Goal: Information Seeking & Learning: Learn about a topic

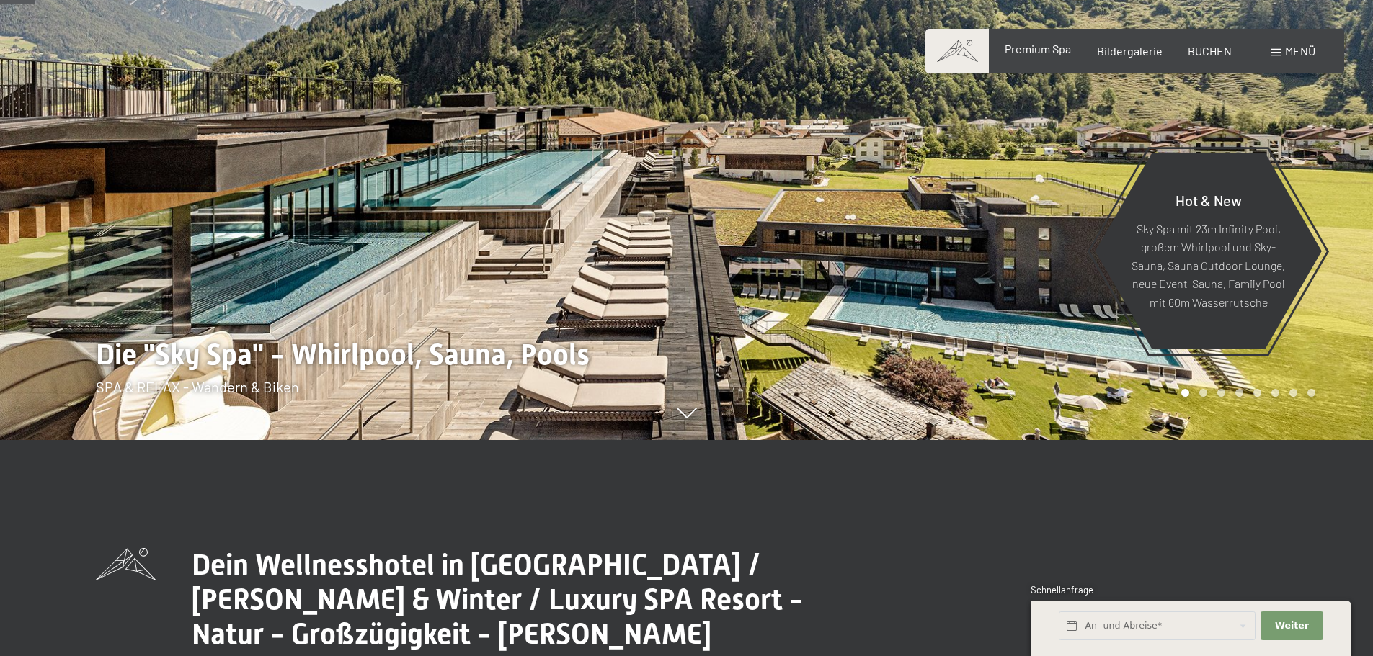
click at [1043, 59] on div "Premium Spa Bildergalerie BUCHEN" at bounding box center [1105, 51] width 303 height 16
click at [1043, 53] on span "Premium Spa" at bounding box center [1037, 49] width 66 height 14
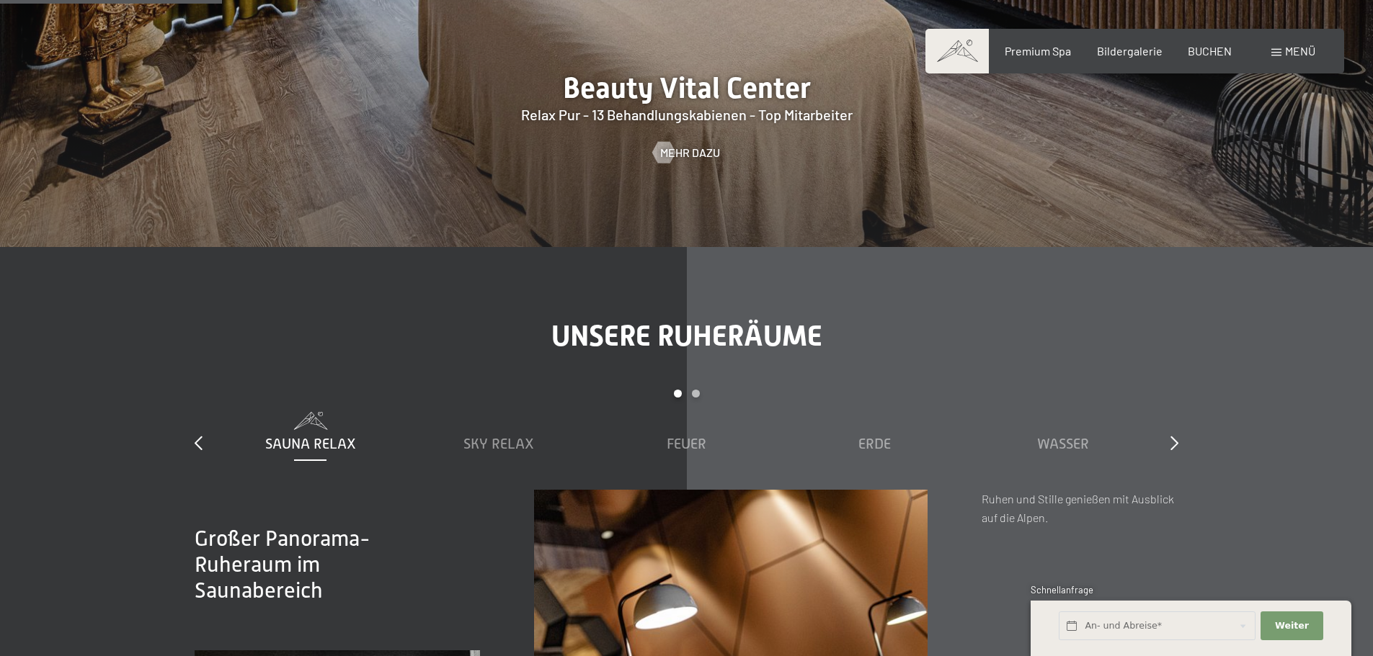
scroll to position [2162, 0]
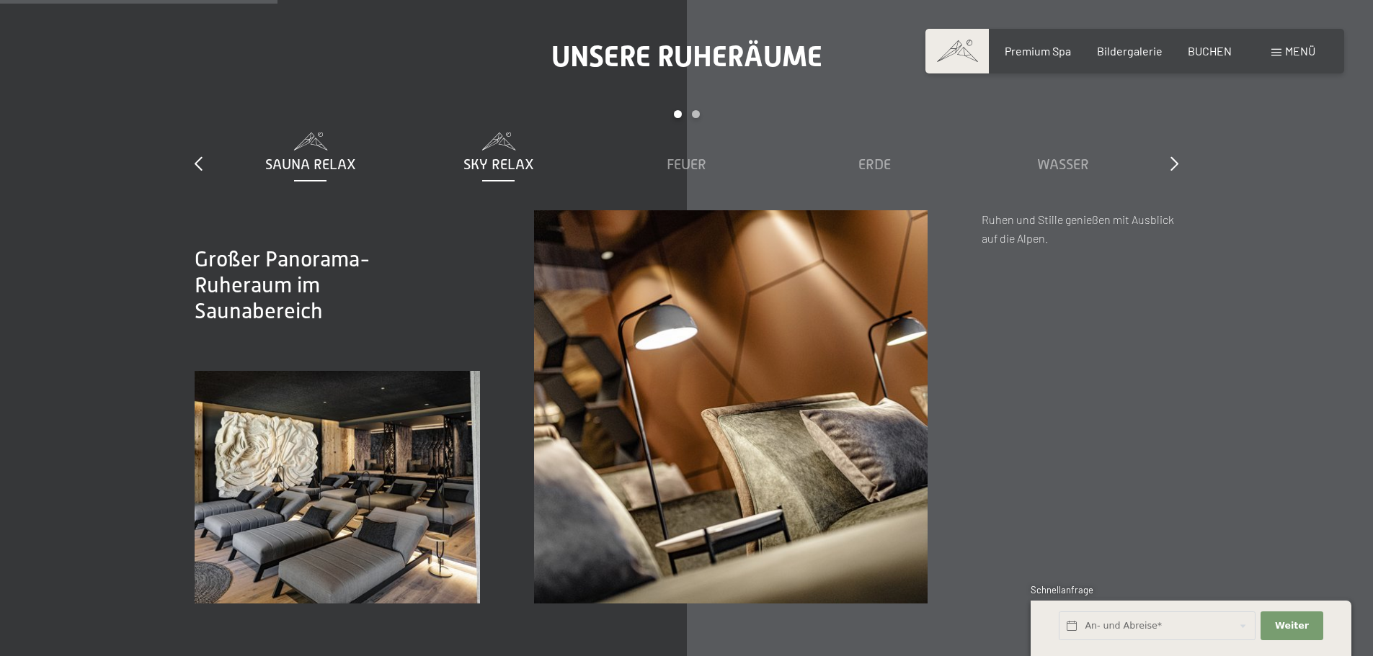
click at [512, 162] on span "Sky Relax" at bounding box center [498, 164] width 71 height 16
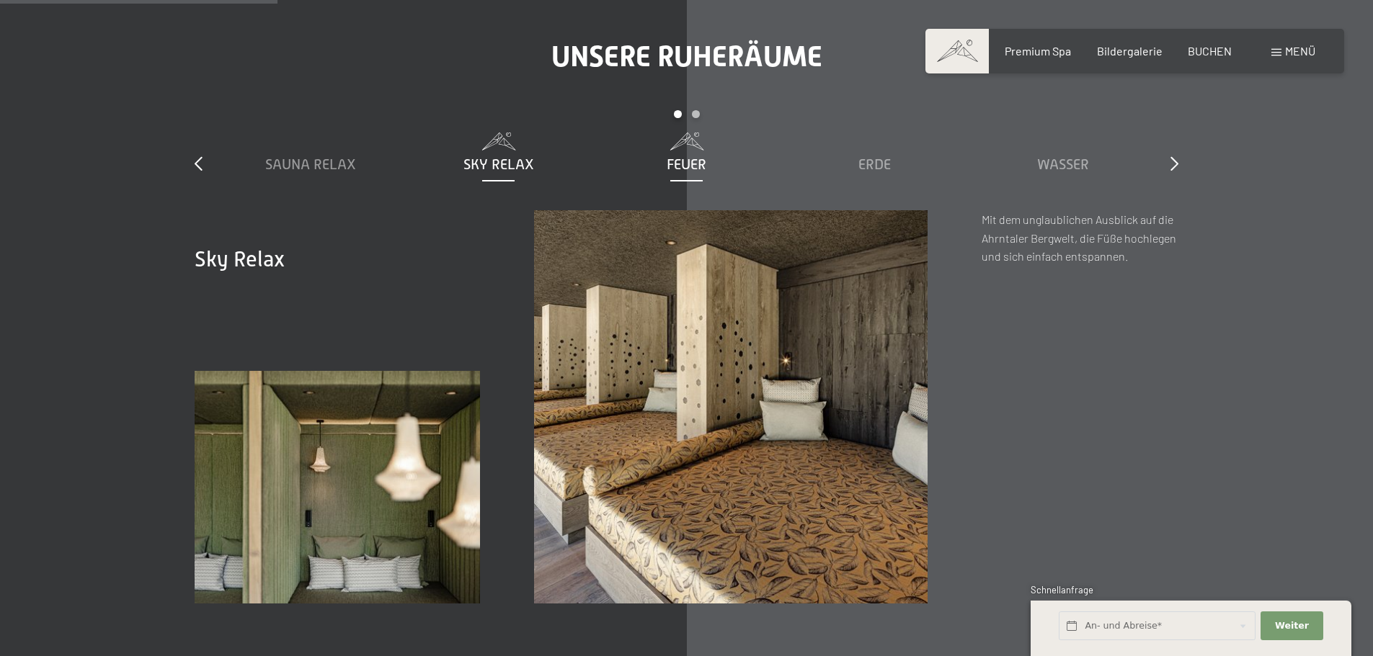
click at [669, 162] on span "Feuer" at bounding box center [686, 164] width 40 height 16
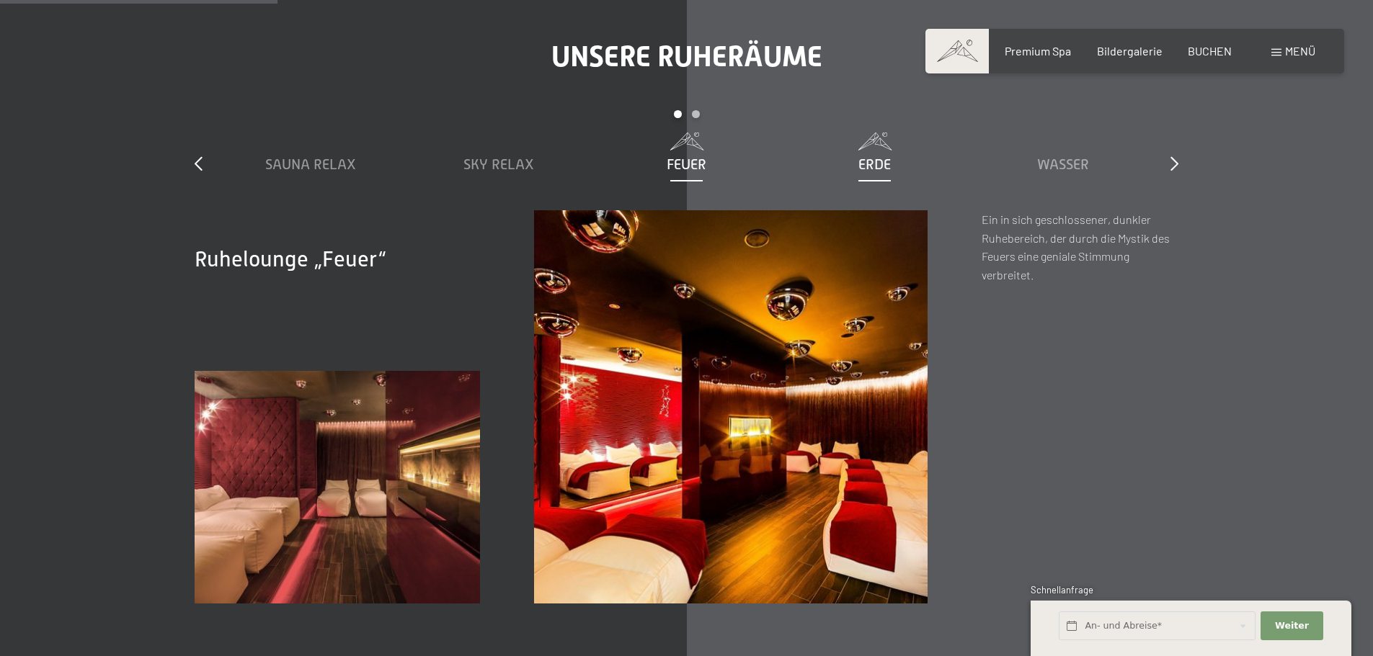
click at [870, 159] on span "Erde" at bounding box center [874, 164] width 32 height 16
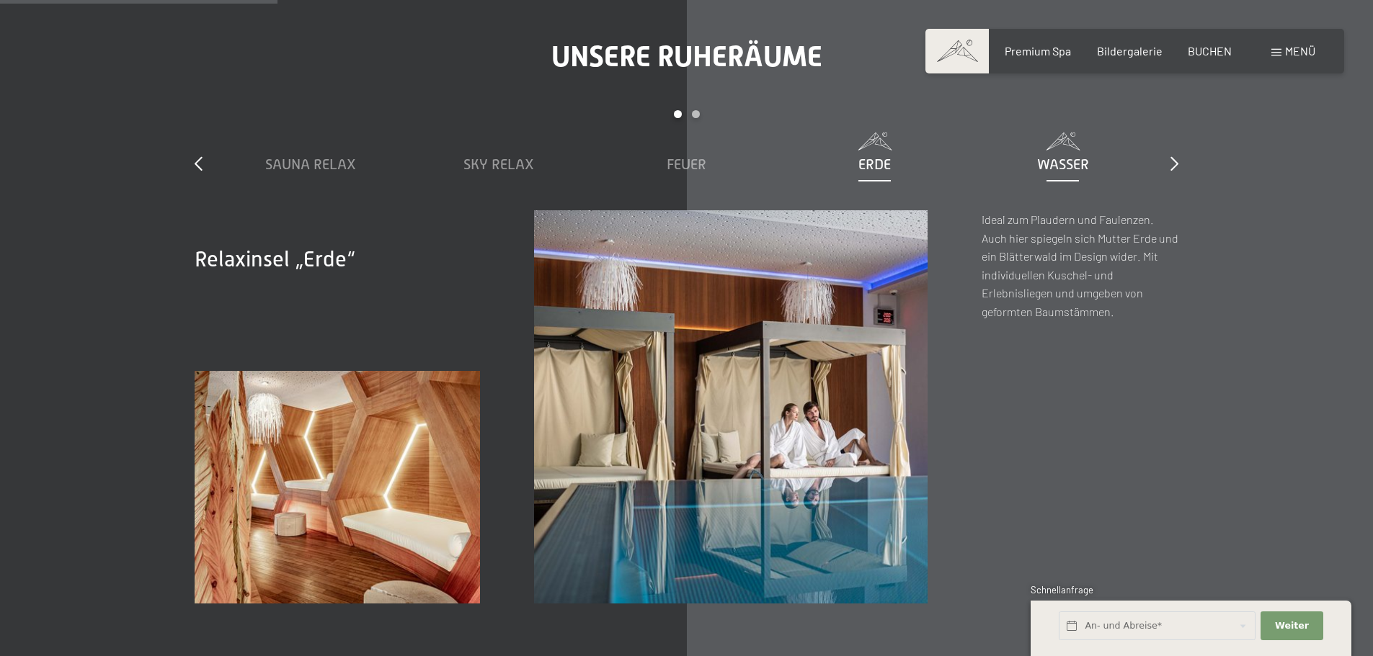
click at [1040, 154] on div "Wasser" at bounding box center [1063, 164] width 174 height 20
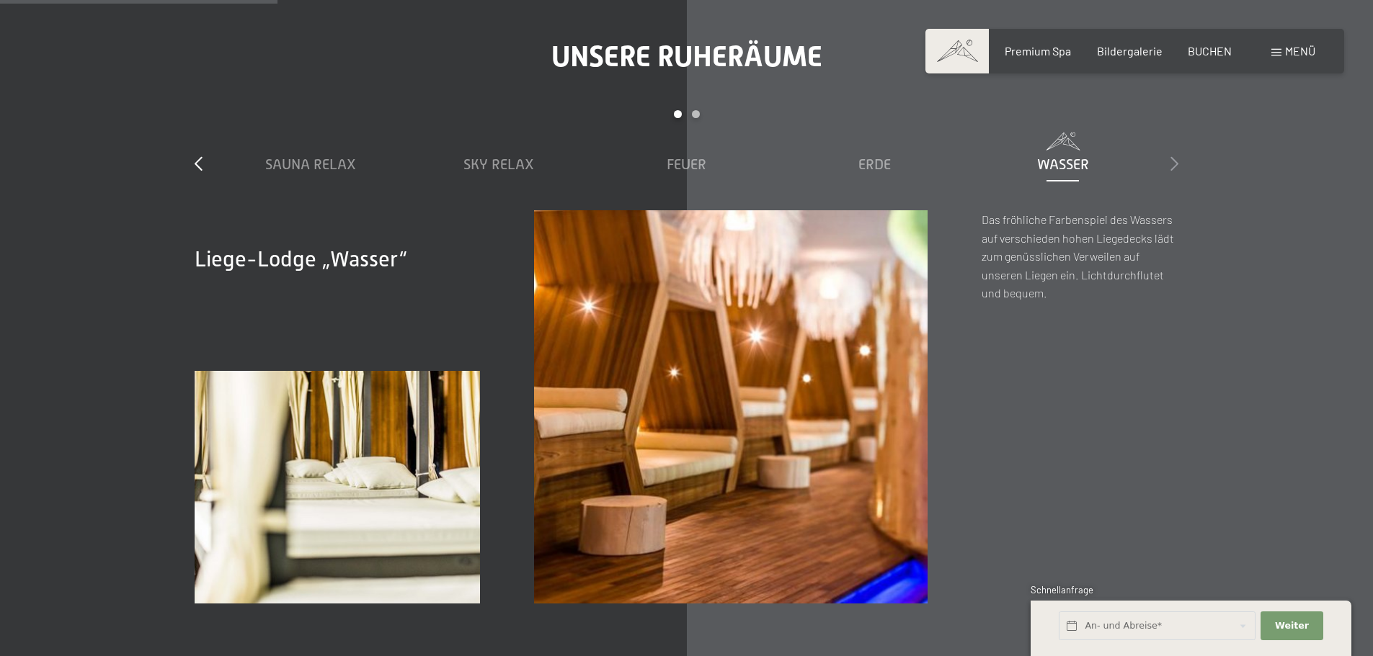
click at [1175, 166] on icon at bounding box center [1174, 163] width 8 height 14
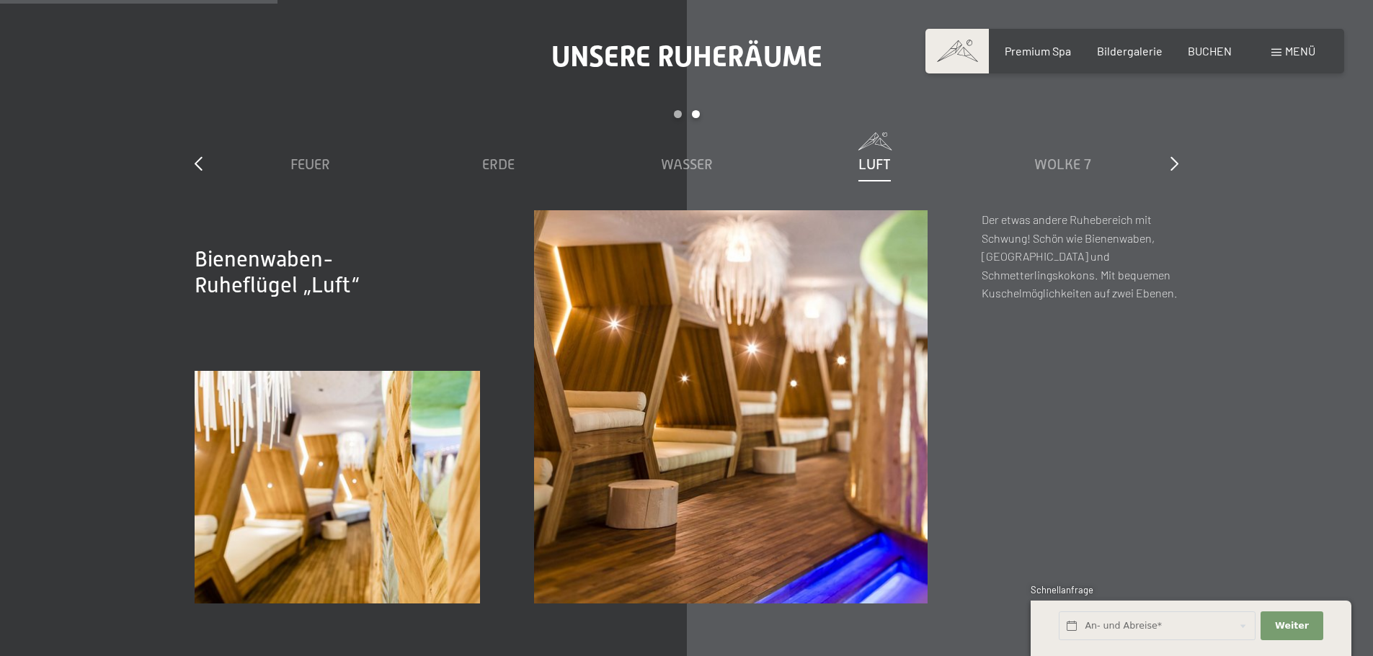
click at [1180, 166] on div "Unsere Ruheräume slide 3 to 7 of 7 Sauna Relax Sky Relax Feuer Erde Wasser Luft…" at bounding box center [687, 322] width 1092 height 564
click at [1177, 166] on div "Unsere Ruheräume slide 3 to 7 of 7 Sauna Relax Sky Relax Feuer Erde Wasser Luft…" at bounding box center [687, 322] width 1092 height 564
click at [1175, 165] on icon at bounding box center [1174, 163] width 8 height 14
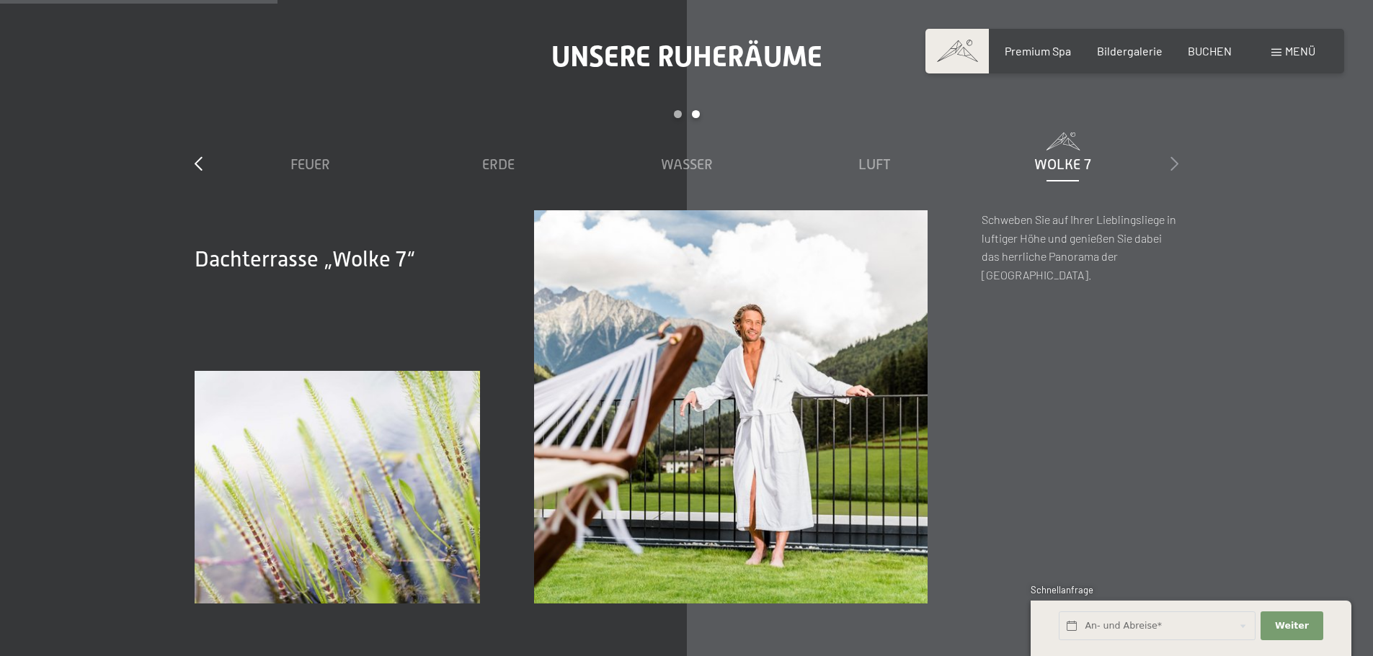
click at [1175, 165] on icon at bounding box center [1174, 163] width 8 height 14
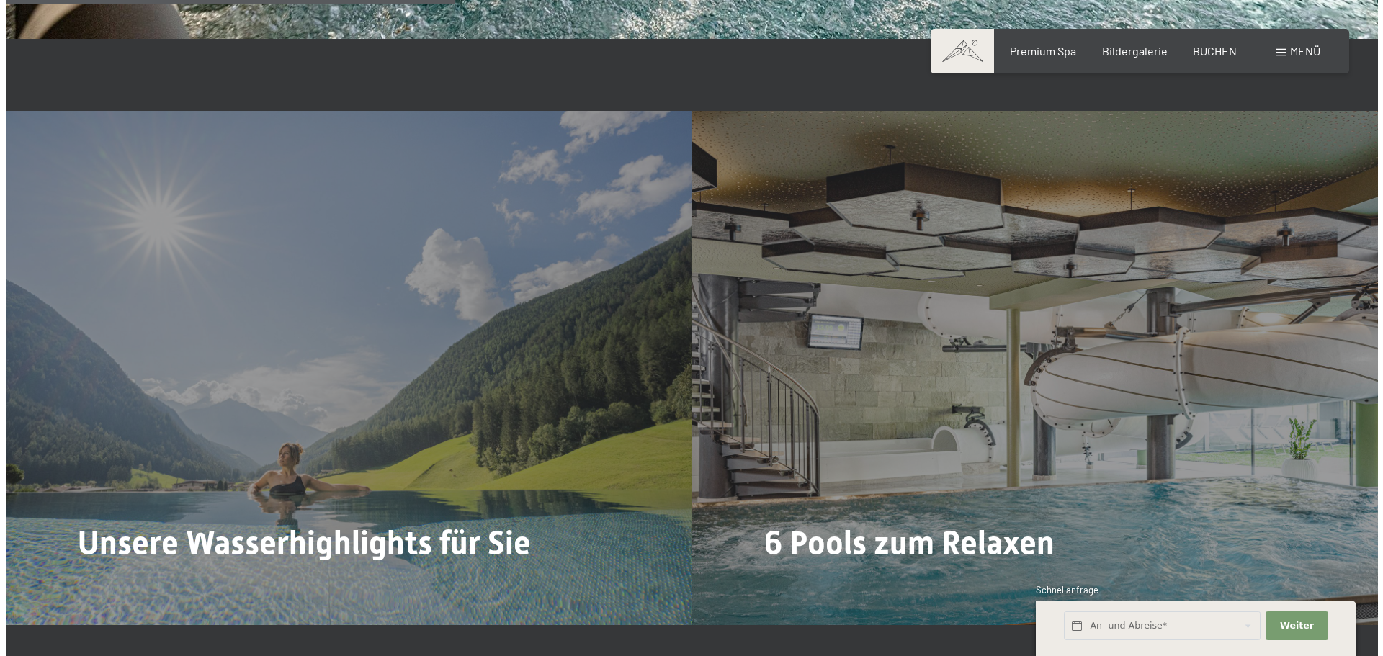
scroll to position [3675, 0]
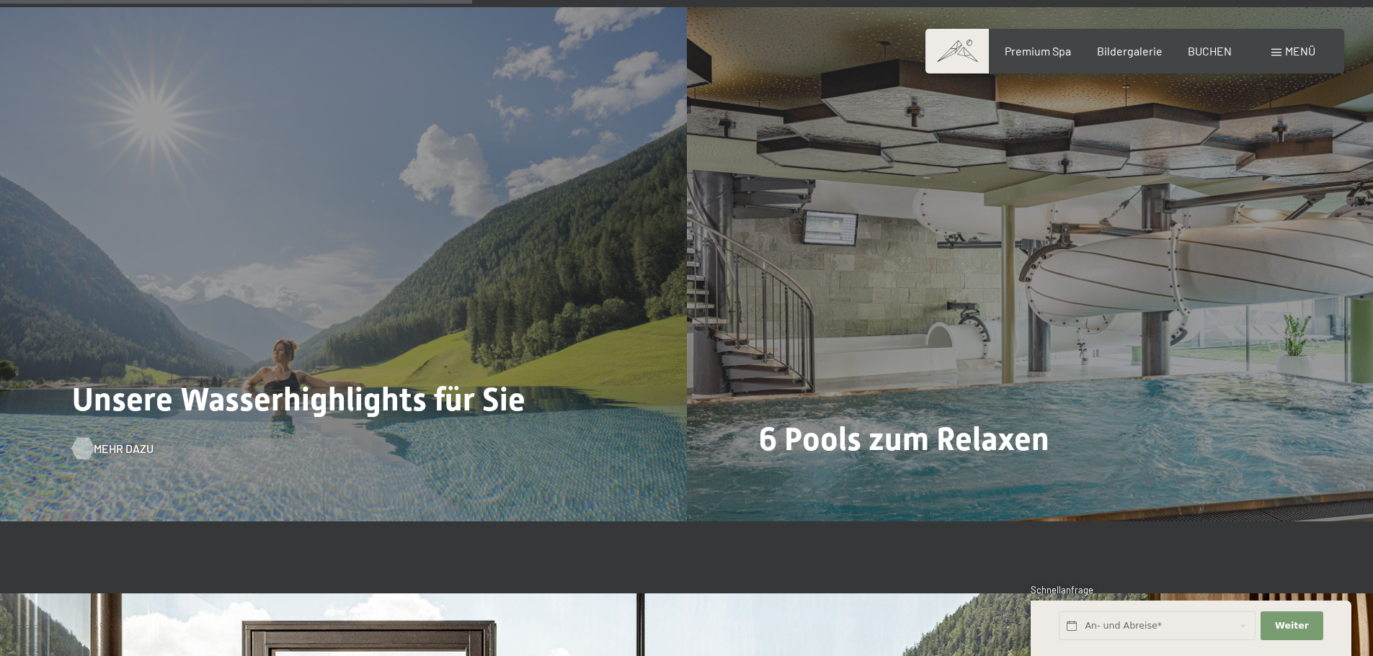
click at [124, 444] on span "Mehr dazu" at bounding box center [124, 449] width 60 height 16
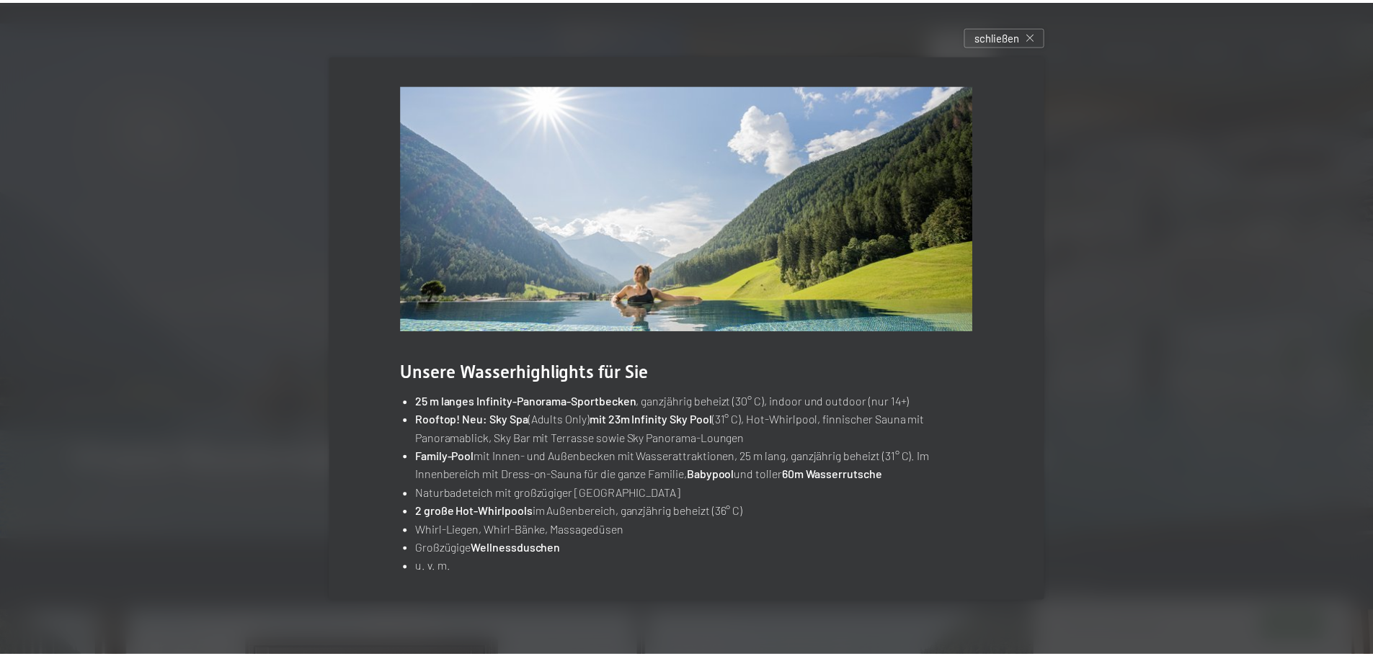
scroll to position [0, 0]
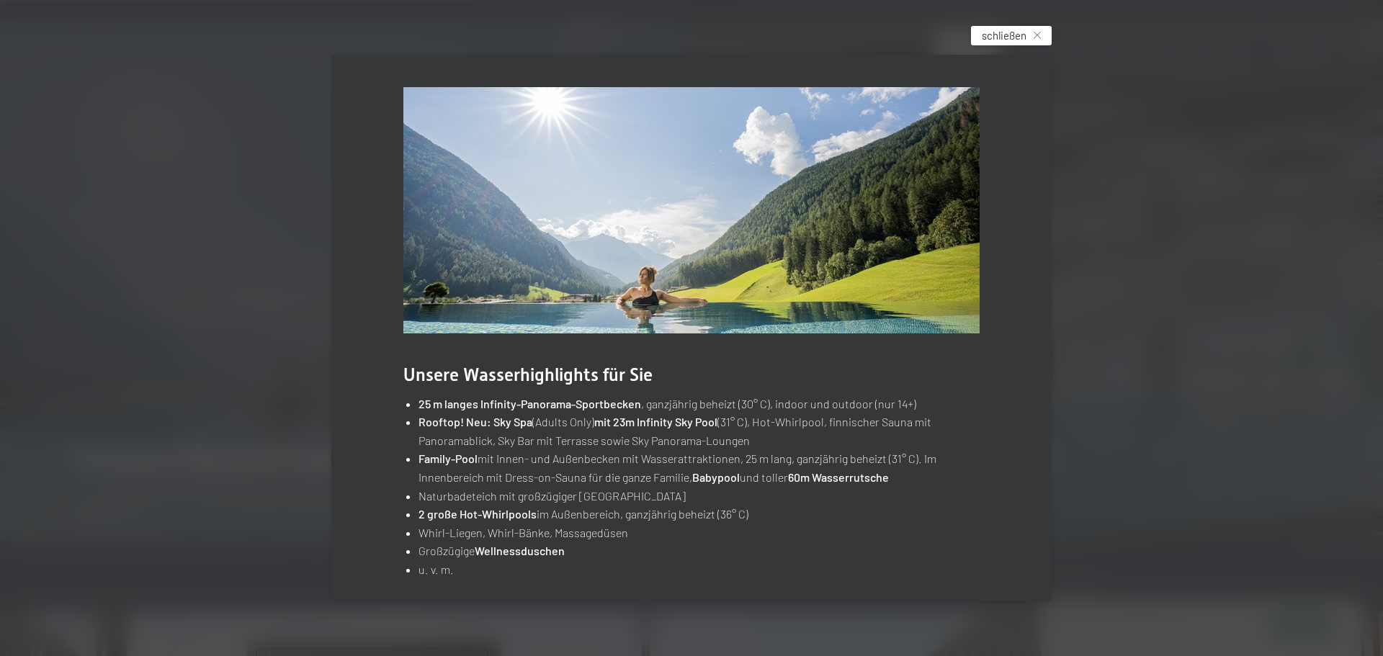
click at [1023, 35] on span "schließen" at bounding box center [1004, 35] width 45 height 15
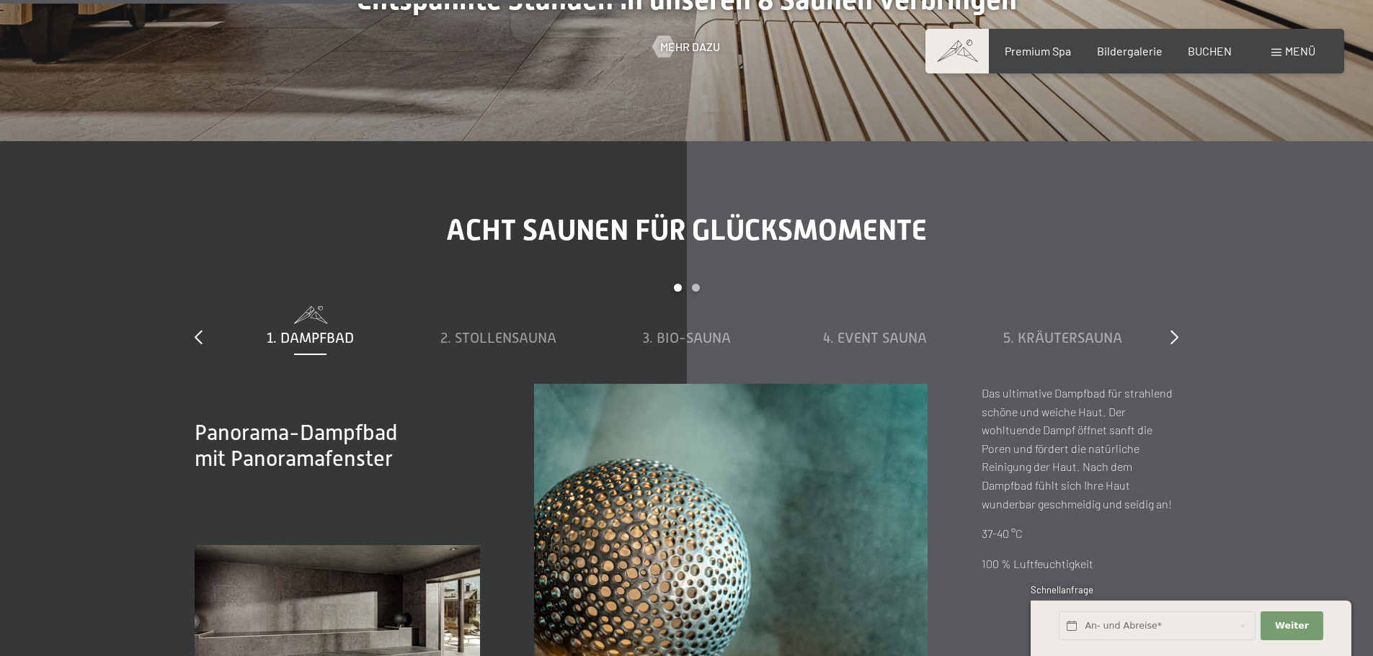
scroll to position [4900, 0]
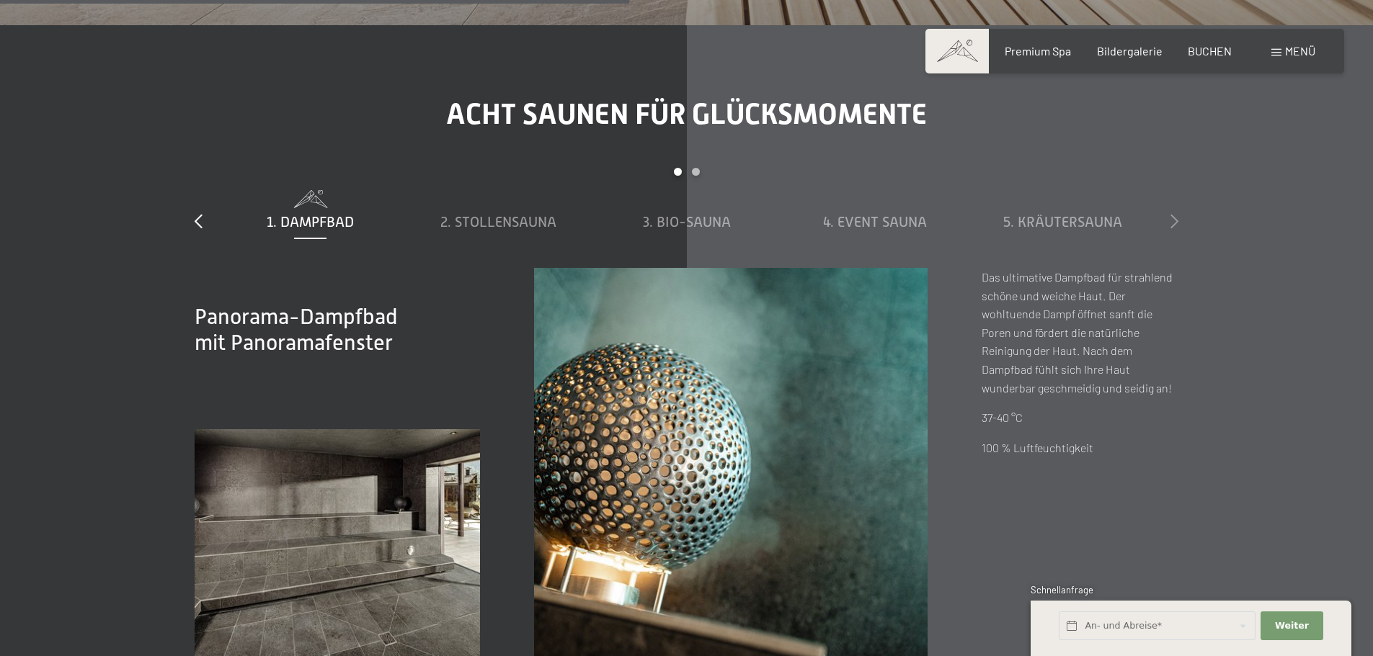
click at [1170, 214] on icon at bounding box center [1174, 221] width 8 height 14
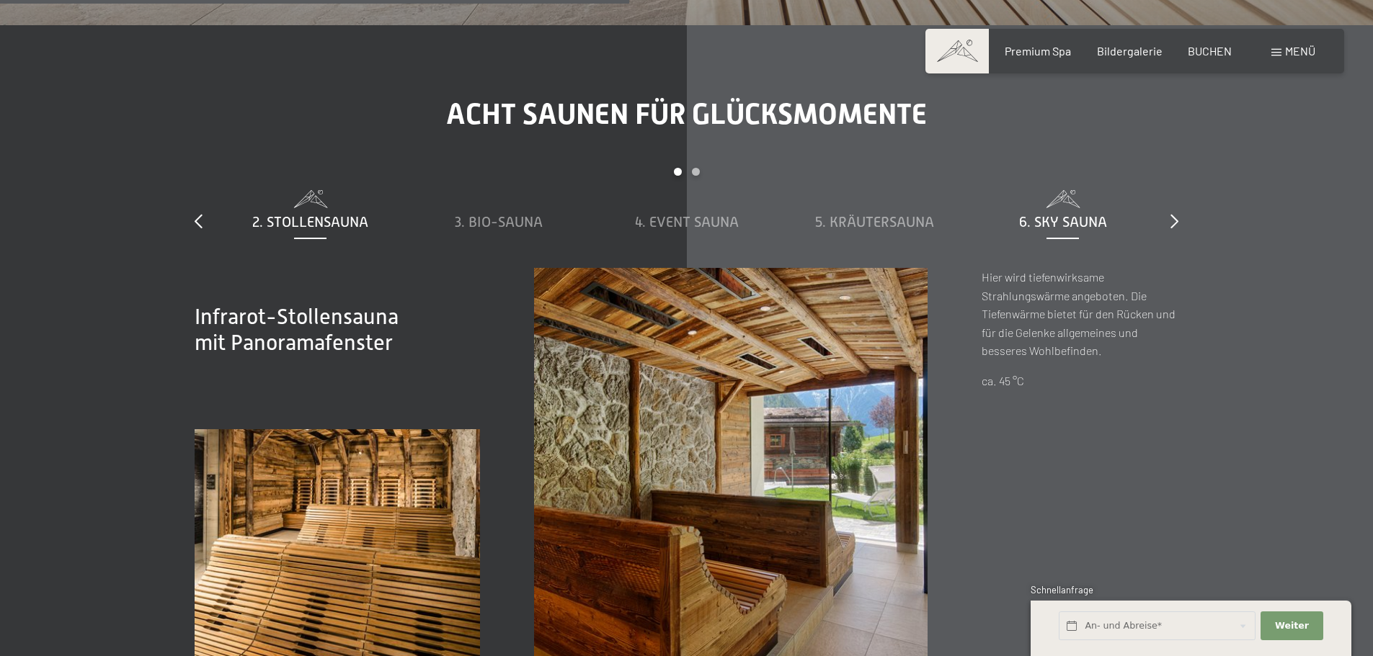
click at [1103, 220] on span "6. Sky Sauna" at bounding box center [1063, 222] width 88 height 16
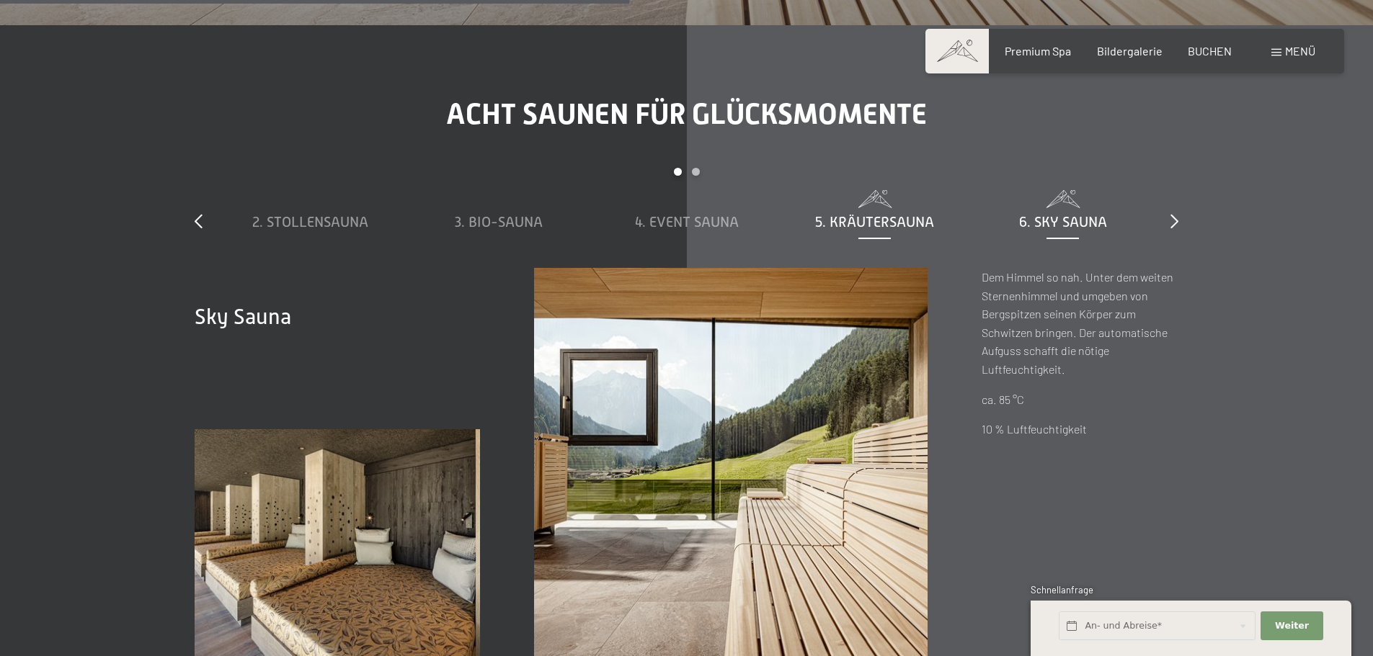
click at [900, 217] on span "5. Kräutersauna" at bounding box center [874, 222] width 119 height 16
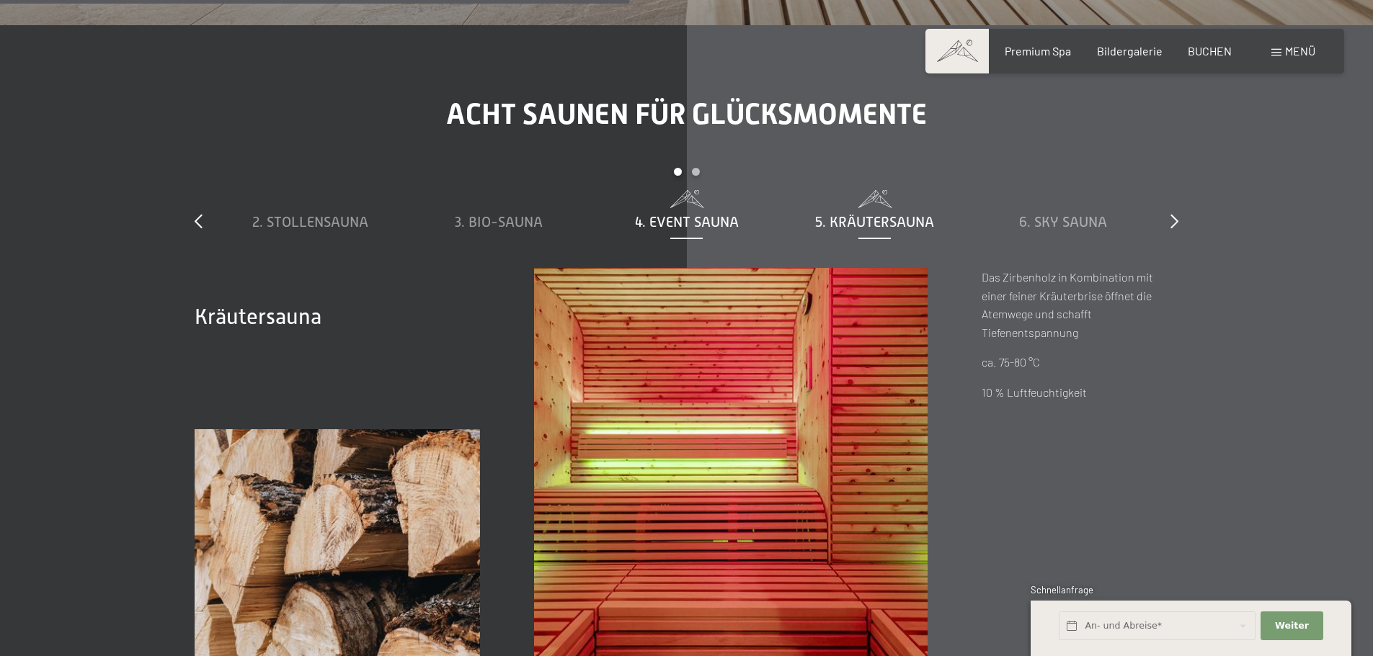
click at [746, 224] on div "4. Event Sauna" at bounding box center [686, 222] width 174 height 20
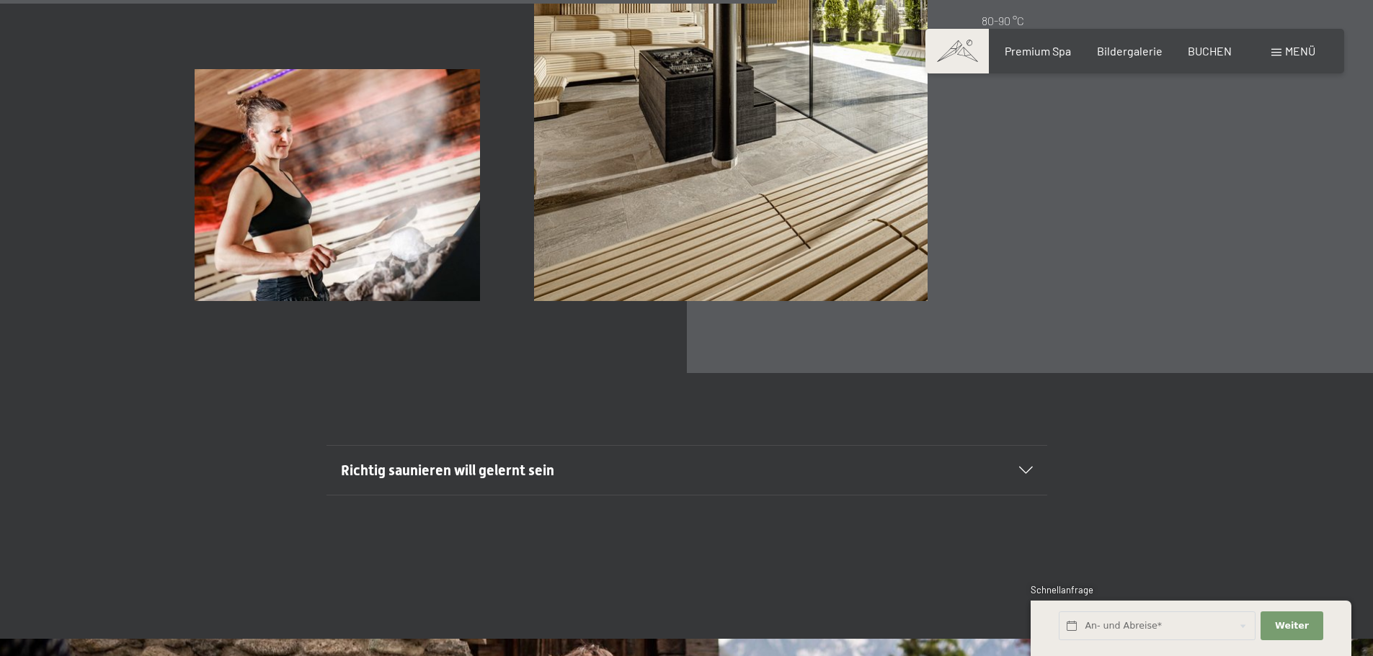
scroll to position [5548, 0]
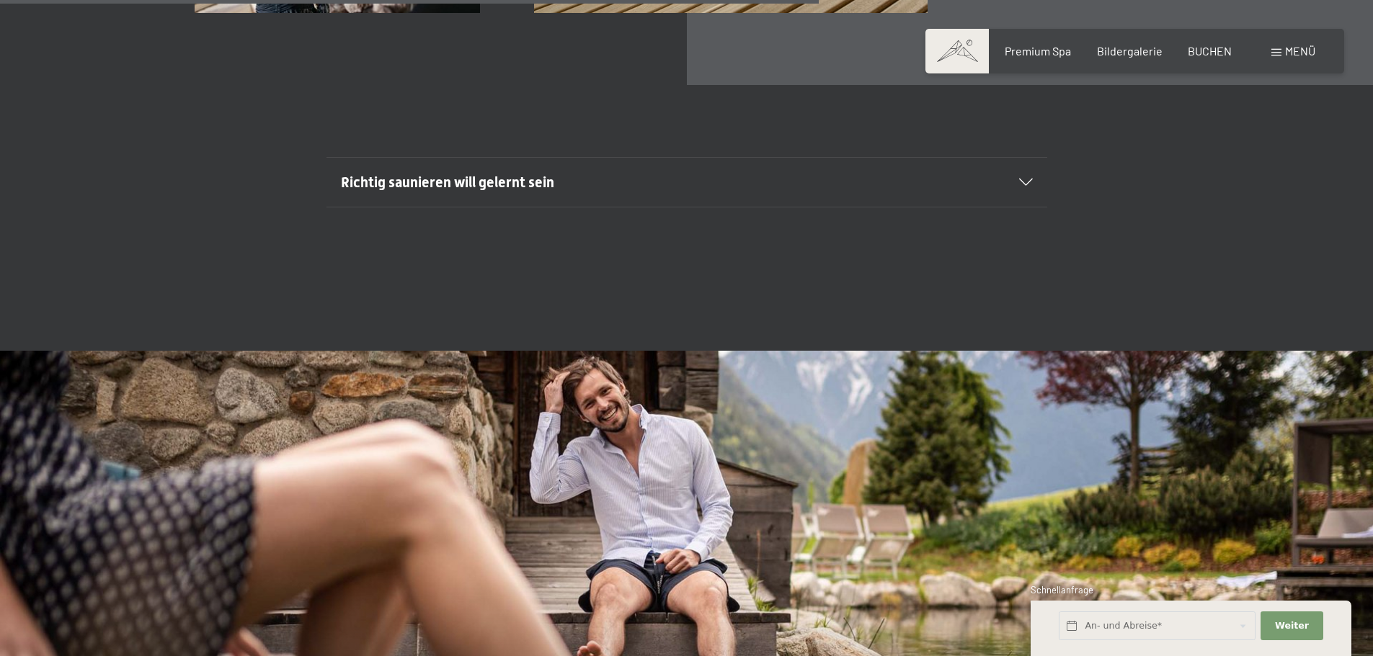
click at [780, 184] on h2 "Richtig saunieren will gelernt sein" at bounding box center [652, 182] width 623 height 20
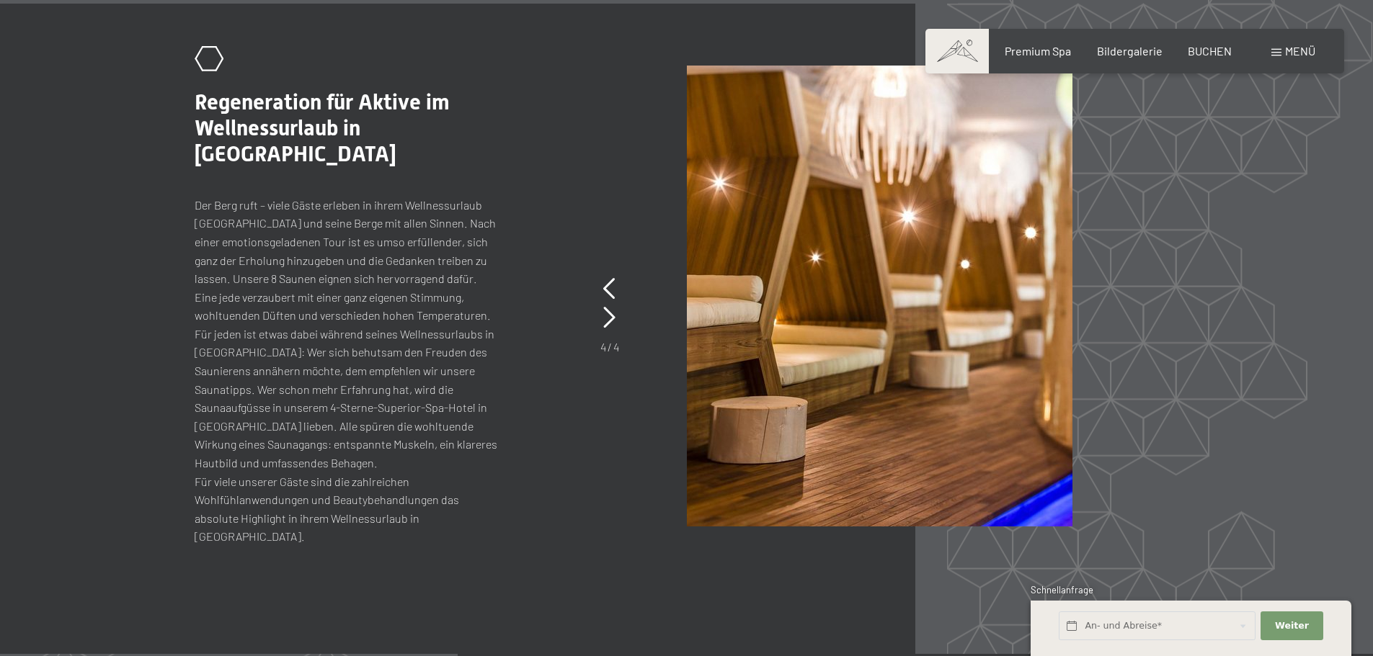
scroll to position [6845, 0]
click at [615, 306] on icon at bounding box center [609, 317] width 12 height 22
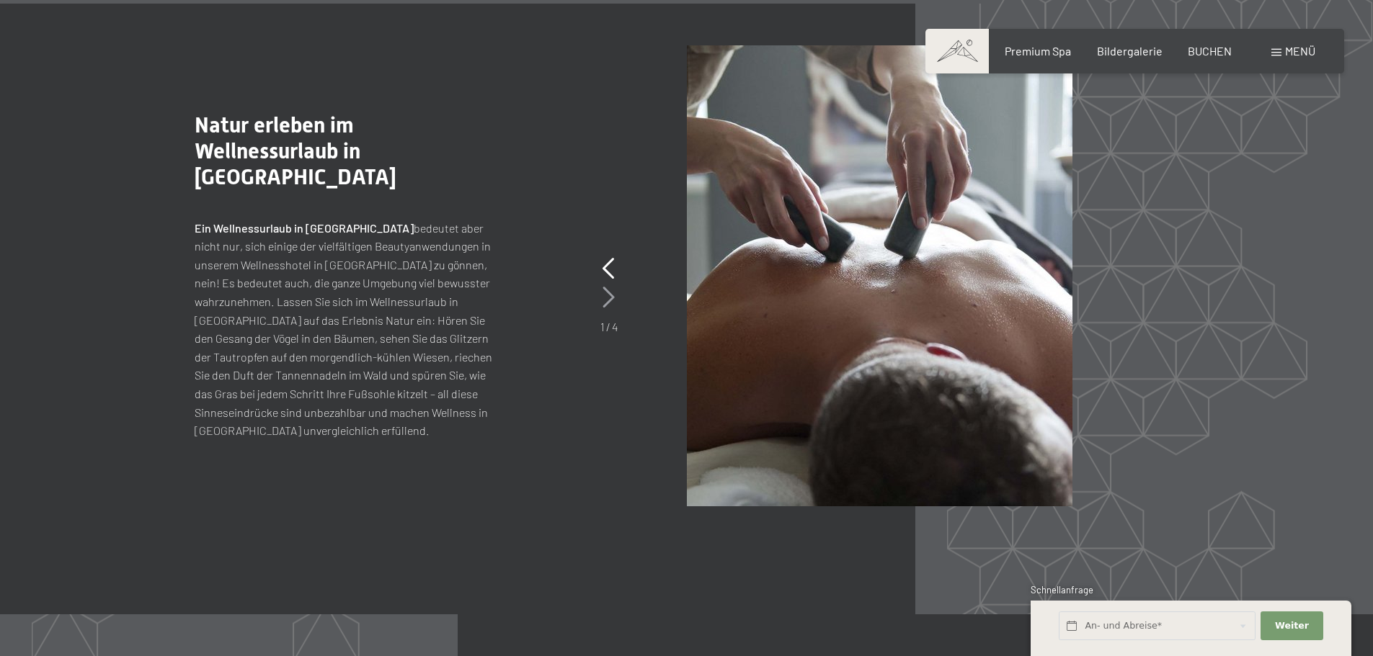
click at [611, 298] on icon at bounding box center [608, 298] width 12 height 22
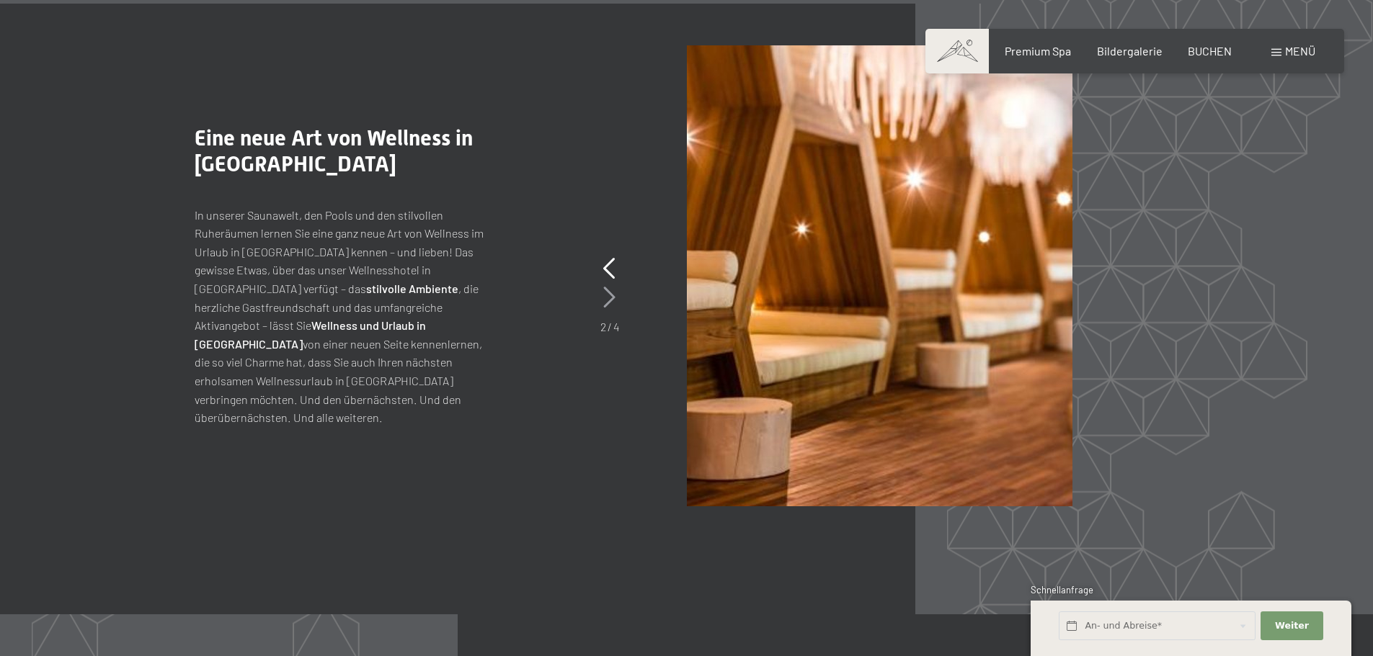
click at [611, 298] on icon at bounding box center [609, 298] width 12 height 22
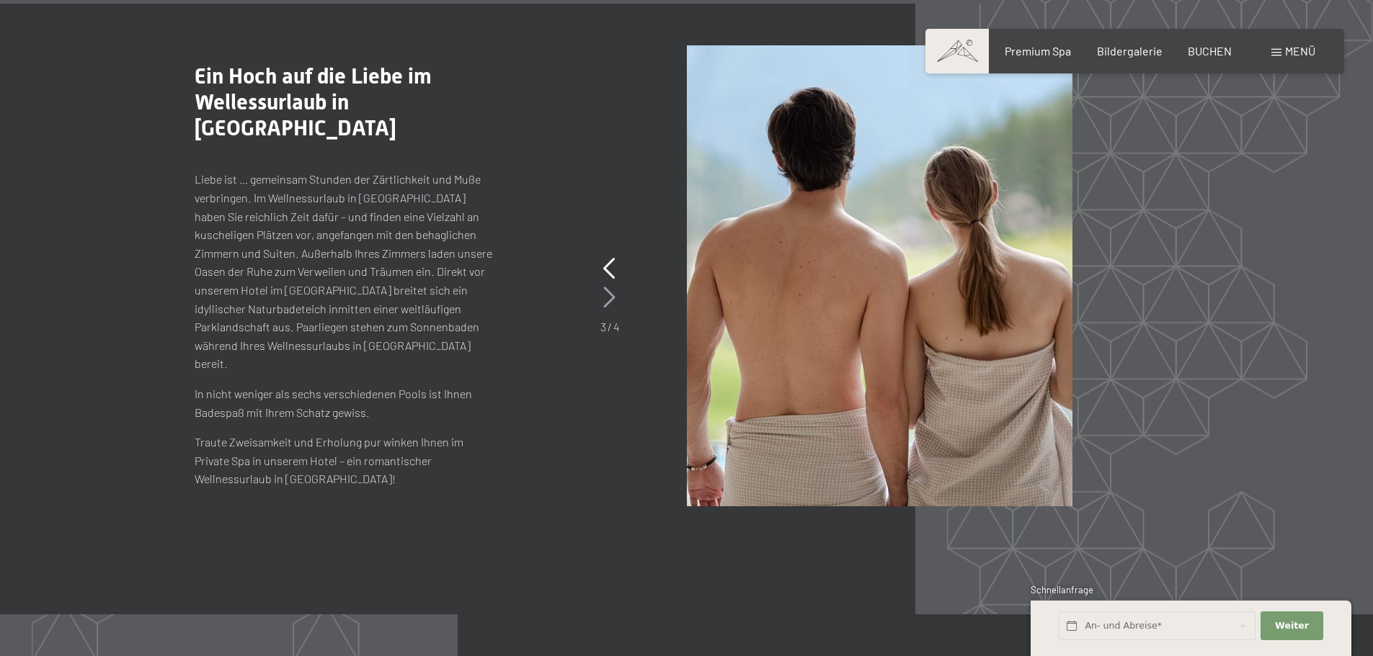
click at [611, 298] on icon at bounding box center [609, 298] width 12 height 22
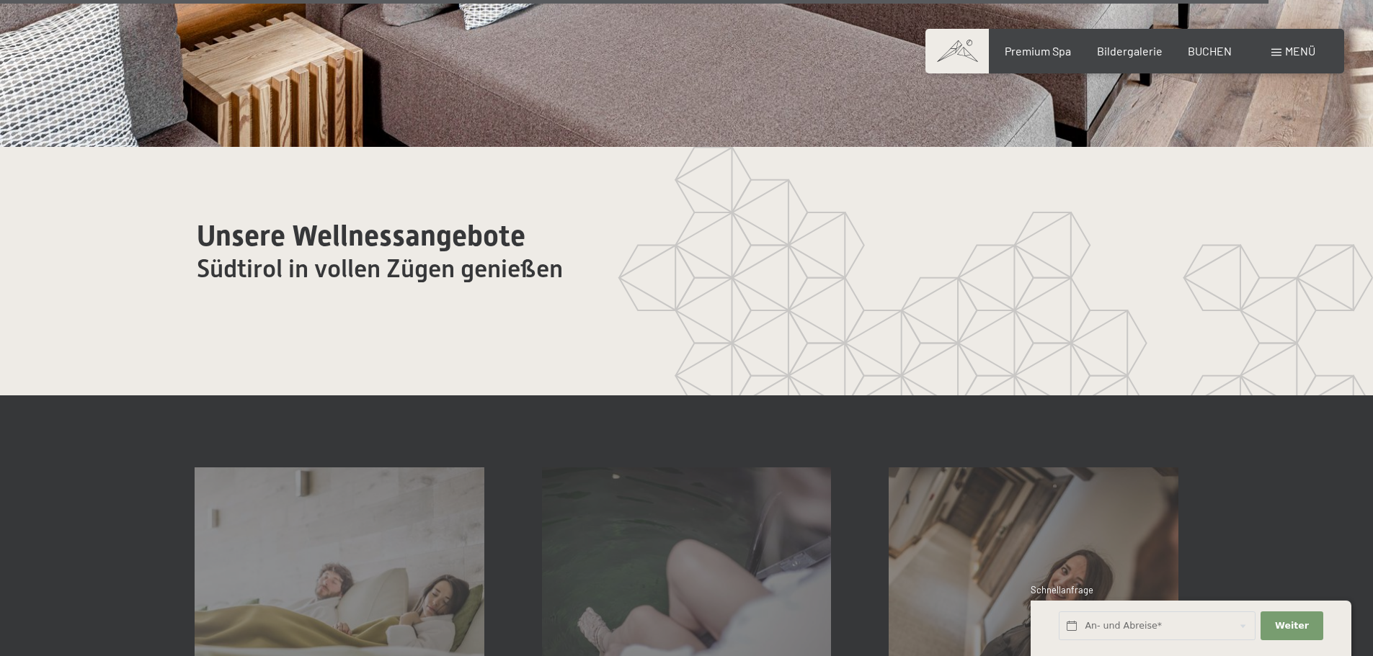
scroll to position [8666, 0]
